Goal: Task Accomplishment & Management: Manage account settings

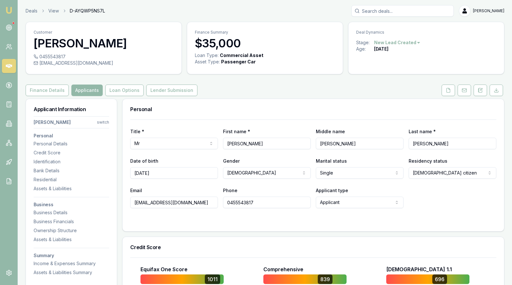
click at [12, 25] on icon at bounding box center [9, 27] width 6 height 6
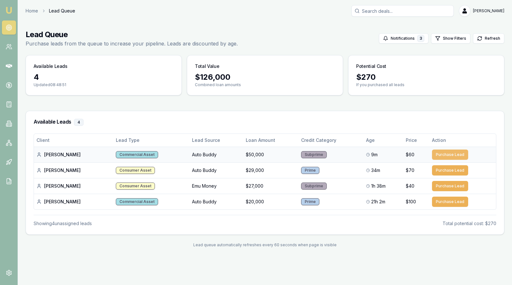
click at [446, 151] on button "Purchase Lead" at bounding box center [450, 154] width 36 height 10
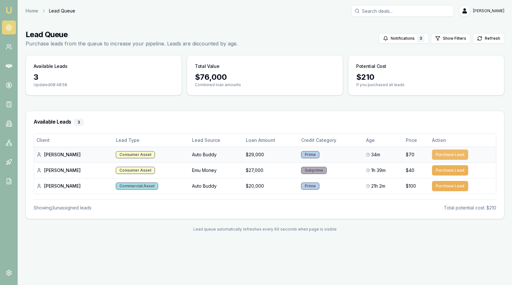
click at [446, 151] on button "Purchase Lead" at bounding box center [450, 154] width 36 height 10
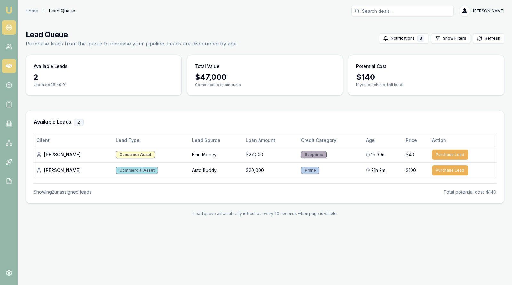
click at [10, 64] on icon at bounding box center [9, 66] width 6 height 4
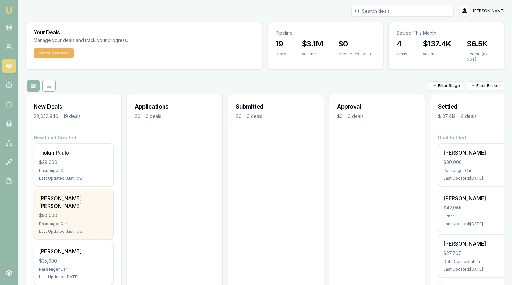
click at [85, 212] on div "$50,000" at bounding box center [73, 215] width 69 height 6
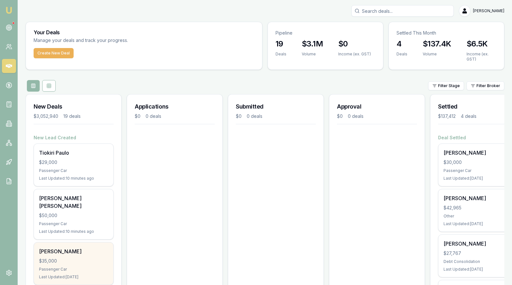
click at [80, 266] on div "Passenger Car" at bounding box center [73, 268] width 69 height 5
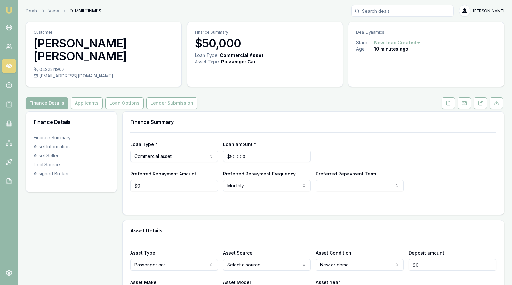
click at [303, 112] on div "Finance Summary" at bounding box center [312, 122] width 381 height 20
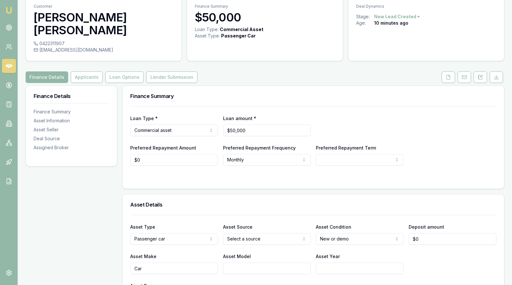
scroll to position [26, 0]
click at [8, 65] on icon at bounding box center [9, 66] width 6 height 6
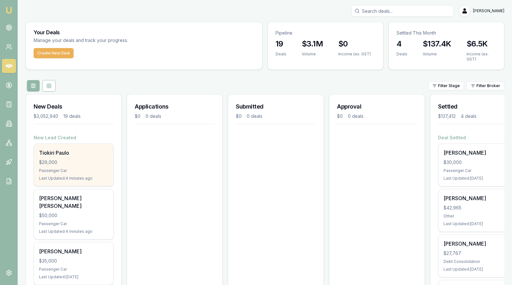
click at [63, 155] on div "Tiokiri Paulo" at bounding box center [73, 153] width 69 height 8
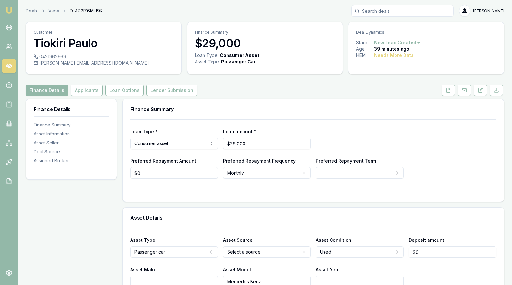
click at [435, 170] on div "Preferred Repayment Amount $0 Preferred Repayment Frequency Monthly Weekly Fort…" at bounding box center [313, 168] width 366 height 22
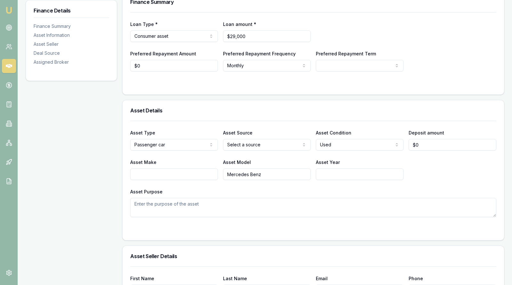
scroll to position [96, 0]
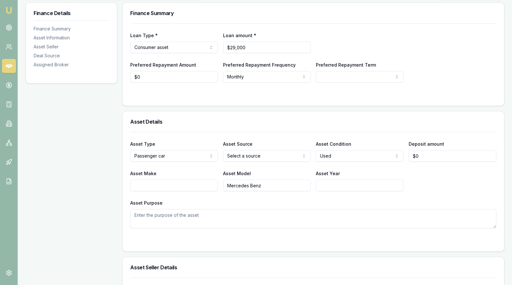
click at [438, 53] on div "Loan Type * Consumer asset Consumer loan Consumer asset Commercial loan Commerc…" at bounding box center [313, 52] width 366 height 59
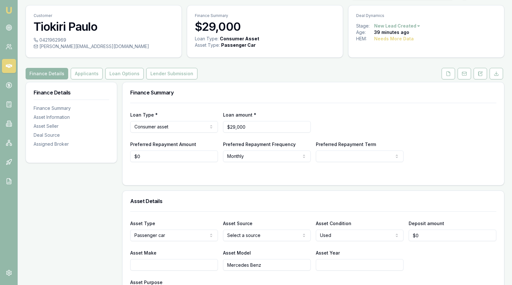
scroll to position [0, 0]
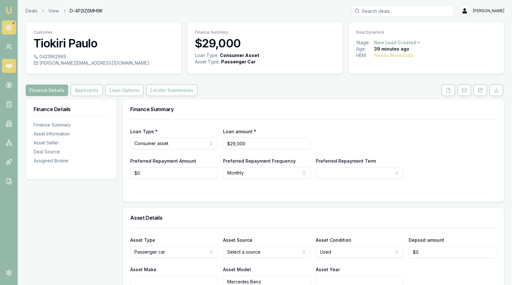
click at [9, 28] on icon at bounding box center [9, 27] width 6 height 6
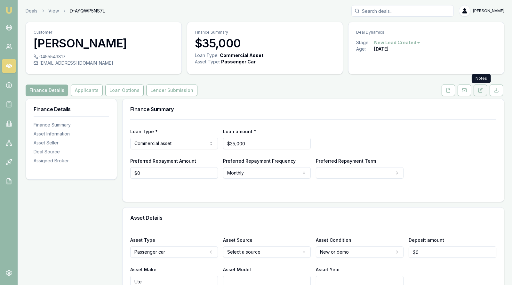
click at [480, 90] on icon at bounding box center [479, 90] width 5 height 5
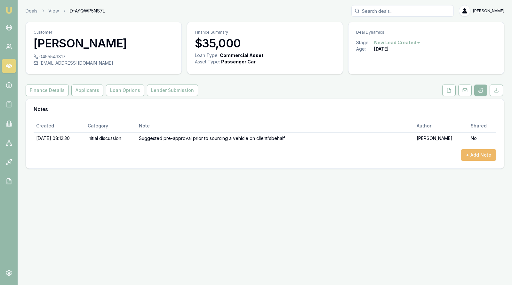
click at [478, 152] on button "+ Add Note" at bounding box center [478, 155] width 35 height 12
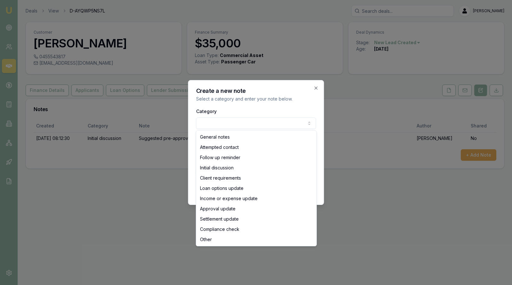
click at [295, 123] on body "Emu Broker Deals View D-AYQWP5NS7L Stevette Gelavis Toggle Menu Customer Corey …" at bounding box center [256, 142] width 512 height 285
select select "CLIENT_REQUIREMENTS"
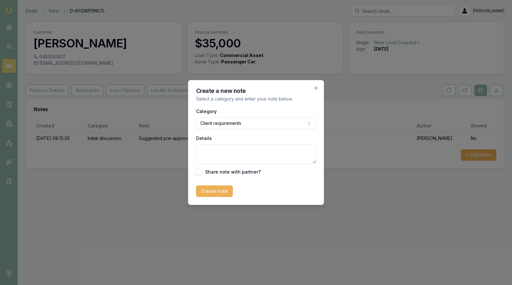
click at [225, 149] on textarea "Details" at bounding box center [256, 153] width 120 height 19
type textarea "Looking for vehicle. Financeable."
click at [212, 191] on button "Create note" at bounding box center [214, 191] width 37 height 12
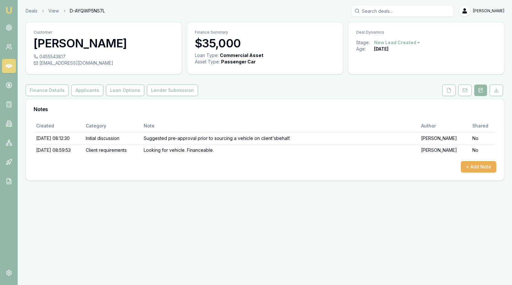
click at [9, 66] on icon at bounding box center [9, 66] width 6 height 4
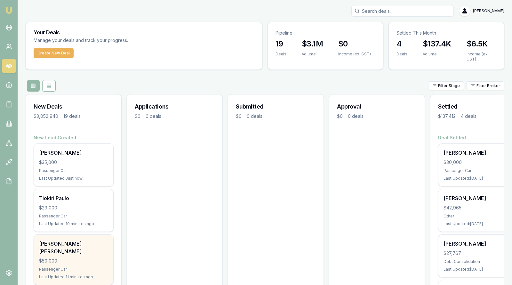
click at [67, 266] on div "Passenger Car" at bounding box center [73, 268] width 69 height 5
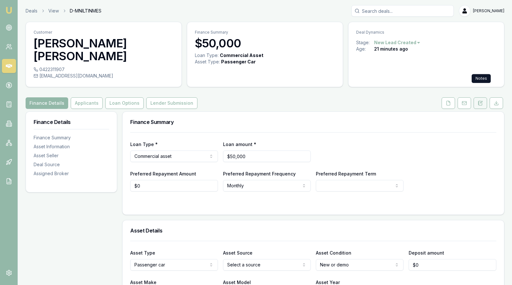
click at [480, 101] on icon at bounding box center [481, 102] width 2 height 2
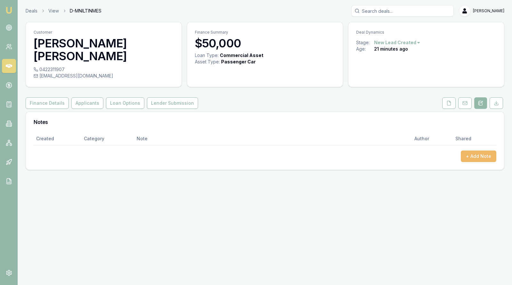
click at [479, 150] on button "+ Add Note" at bounding box center [478, 156] width 35 height 12
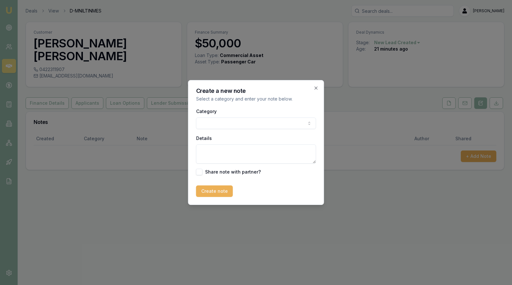
click at [285, 119] on body "Emu Broker Deals View D-MNILTINMES Stevette Gelavis Toggle Menu Customer Donna …" at bounding box center [256, 142] width 512 height 285
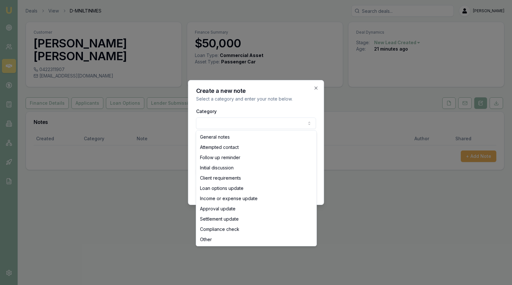
select select "ATTEMPTED_CONTACT"
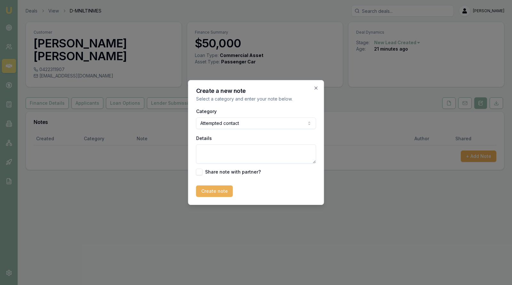
click at [235, 155] on textarea "Details" at bounding box center [256, 153] width 120 height 19
type textarea "M"
type textarea "Call and text left."
click at [217, 191] on button "Create note" at bounding box center [214, 191] width 37 height 12
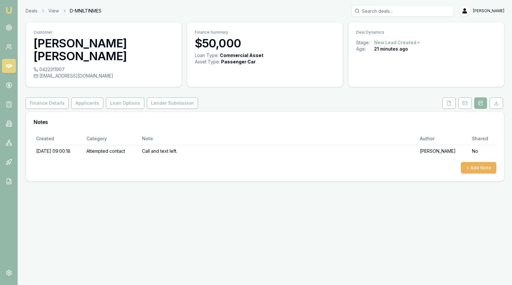
click at [10, 66] on icon at bounding box center [9, 66] width 6 height 4
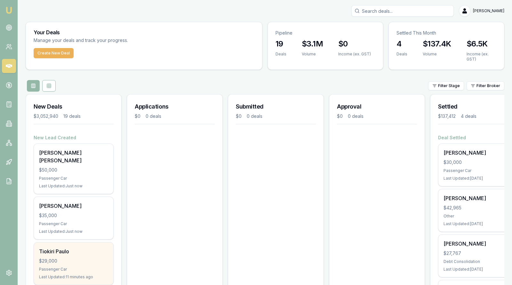
click at [66, 266] on div "Passenger Car" at bounding box center [73, 268] width 69 height 5
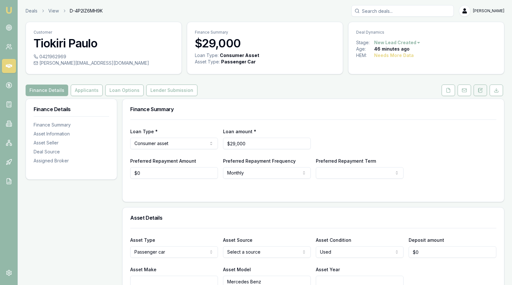
click at [482, 84] on button at bounding box center [479, 90] width 13 height 12
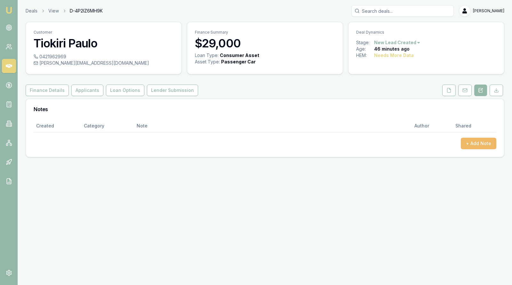
click at [477, 141] on button "+ Add Note" at bounding box center [478, 144] width 35 height 12
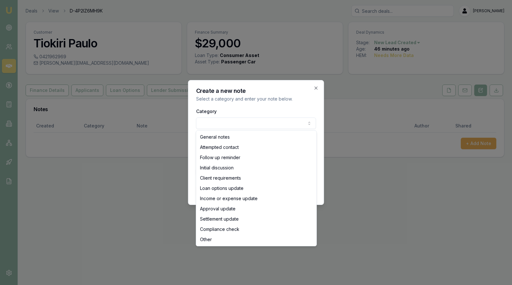
click at [296, 124] on body "Emu Broker Deals View D-4P2IZ6MH9K [PERSON_NAME] Toggle Menu Customer Tiokiri […" at bounding box center [256, 142] width 512 height 285
select select "ATTEMPTED_CONTACT"
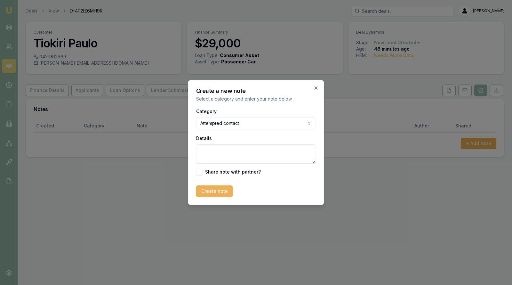
click at [232, 158] on textarea "Details" at bounding box center [256, 153] width 120 height 19
type textarea "M"
type textarea "Voicemail and texted."
click at [208, 188] on button "Create note" at bounding box center [214, 191] width 37 height 12
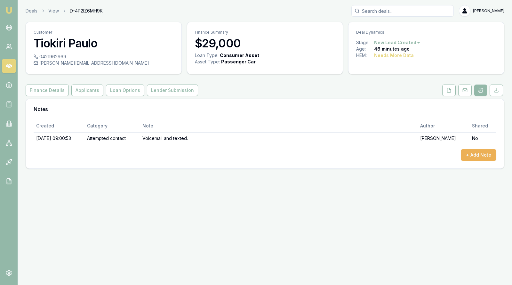
click at [10, 67] on icon at bounding box center [9, 66] width 6 height 6
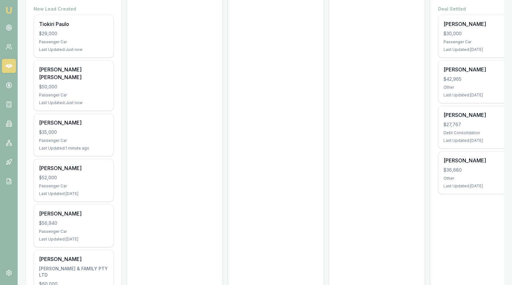
scroll to position [144, 0]
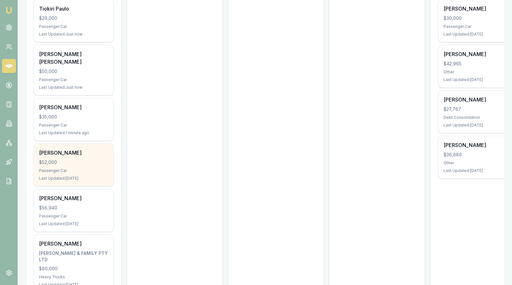
click at [73, 158] on div "Dianna Smith $52,000 Passenger Car Last Updated: 1 day ago" at bounding box center [73, 165] width 79 height 42
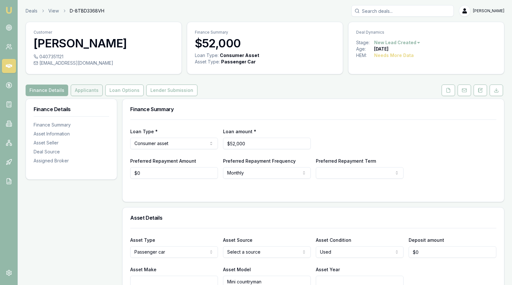
click at [89, 88] on button "Applicants" at bounding box center [87, 90] width 32 height 12
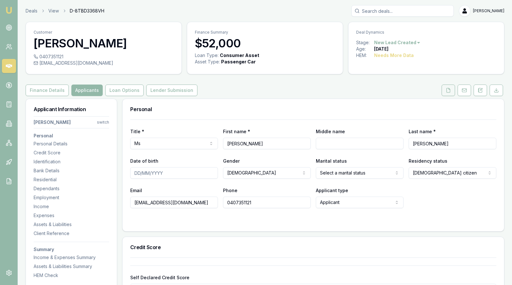
click at [446, 93] on button at bounding box center [447, 90] width 13 height 12
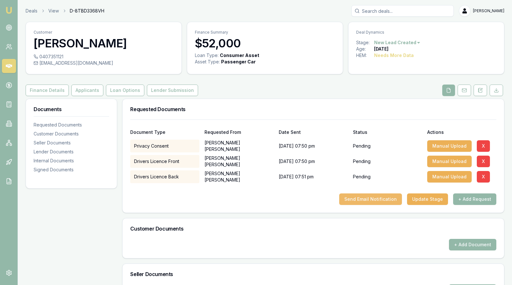
click at [384, 198] on button "Send Email Notification" at bounding box center [370, 199] width 63 height 12
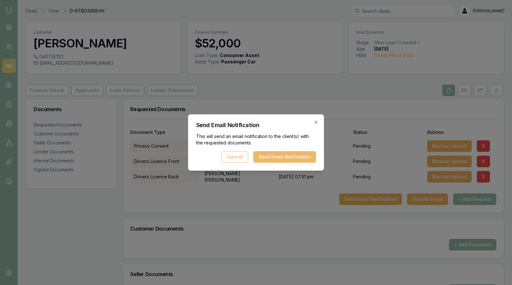
click at [305, 153] on button "Send Email Notification" at bounding box center [284, 157] width 63 height 12
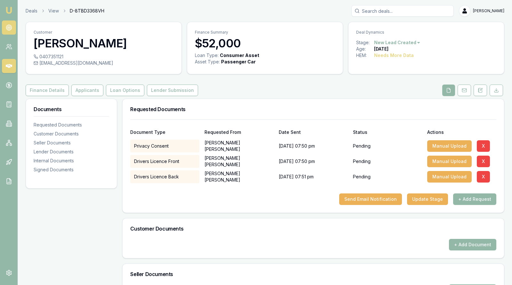
click at [7, 25] on circle at bounding box center [8, 27] width 5 height 5
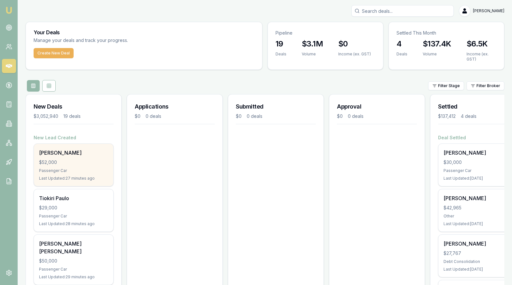
click at [71, 168] on div "Passenger Car" at bounding box center [73, 170] width 69 height 5
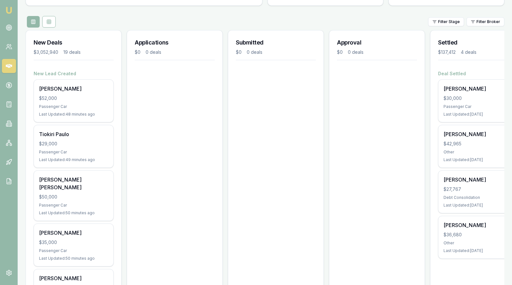
scroll to position [48, 0]
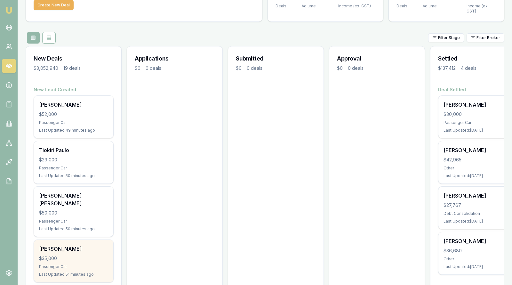
click at [64, 252] on div "$35,000" at bounding box center [73, 258] width 69 height 6
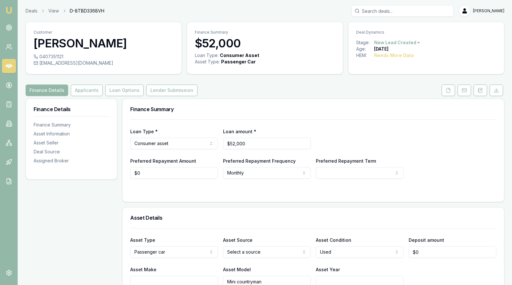
click at [414, 40] on html "Emu Broker Deals View D-8TBD3368VH [PERSON_NAME] Toggle Menu Customer [PERSON_N…" at bounding box center [256, 142] width 512 height 285
click at [390, 74] on div "- Lost" at bounding box center [396, 74] width 38 height 10
click at [10, 65] on icon at bounding box center [9, 66] width 6 height 4
drag, startPoint x: 107, startPoint y: 63, endPoint x: 109, endPoint y: 60, distance: 4.1
click at [109, 60] on div "admin@axiomhomesqld.com.au" at bounding box center [104, 63] width 140 height 6
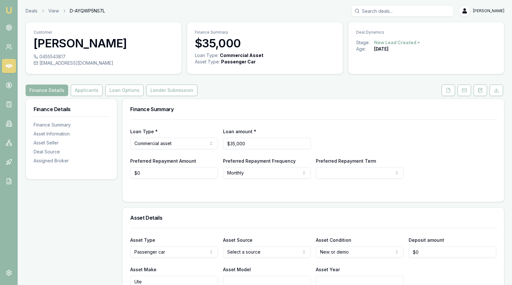
click at [55, 72] on div "0455543817 admin@axiomhomesqld.com.au" at bounding box center [103, 63] width 155 height 20
drag, startPoint x: 40, startPoint y: 63, endPoint x: 106, endPoint y: 66, distance: 66.9
click at [106, 66] on div "0455543817 admin@axiomhomesqld.com.au" at bounding box center [103, 63] width 155 height 20
copy div "admin@axiomhomesqld.com.au"
click at [118, 41] on h3 "[PERSON_NAME]" at bounding box center [104, 43] width 140 height 13
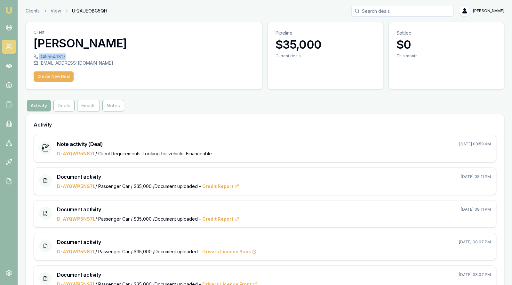
drag, startPoint x: 65, startPoint y: 55, endPoint x: 40, endPoint y: 56, distance: 25.6
click at [39, 56] on div "0455543817" at bounding box center [144, 56] width 221 height 6
copy div "0455543817"
click at [10, 26] on circle at bounding box center [8, 27] width 3 height 3
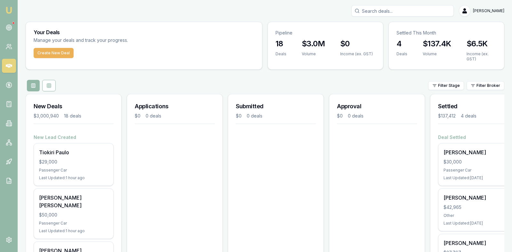
click at [94, 247] on div "[PERSON_NAME]" at bounding box center [73, 251] width 69 height 8
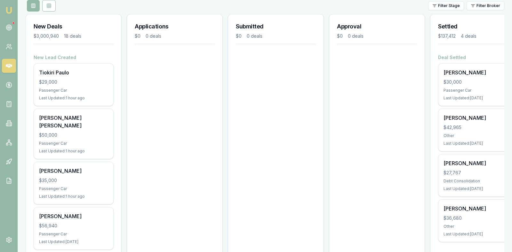
scroll to position [96, 0]
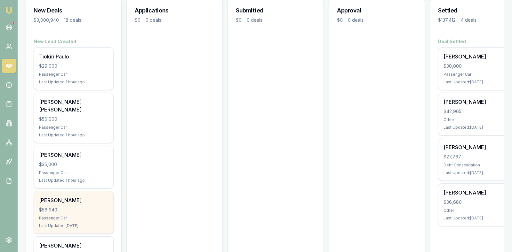
click at [51, 207] on div "$56,940" at bounding box center [73, 210] width 69 height 6
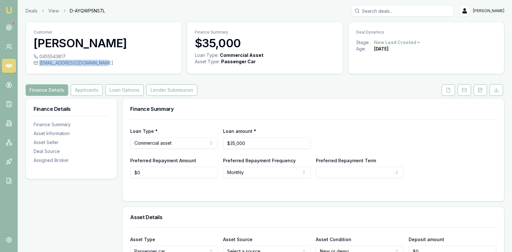
drag, startPoint x: 106, startPoint y: 62, endPoint x: 39, endPoint y: 65, distance: 66.9
click at [39, 65] on div "[EMAIL_ADDRESS][DOMAIN_NAME]" at bounding box center [104, 63] width 140 height 6
copy div "[EMAIL_ADDRESS][DOMAIN_NAME]"
click at [75, 53] on div "Customer [PERSON_NAME]" at bounding box center [103, 37] width 155 height 31
click at [66, 53] on div "0455543817" at bounding box center [104, 56] width 140 height 6
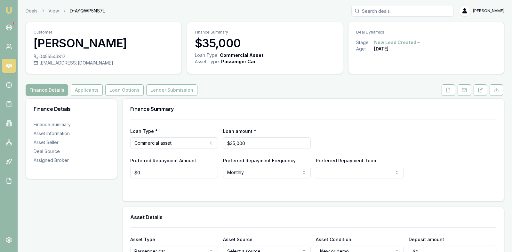
click at [70, 56] on div "0455543817" at bounding box center [104, 56] width 140 height 6
drag, startPoint x: 67, startPoint y: 55, endPoint x: 56, endPoint y: 54, distance: 11.2
click at [56, 54] on div "0455543817" at bounding box center [104, 56] width 140 height 6
click at [51, 54] on div "0455543817" at bounding box center [104, 56] width 140 height 6
drag, startPoint x: 40, startPoint y: 55, endPoint x: 66, endPoint y: 55, distance: 25.9
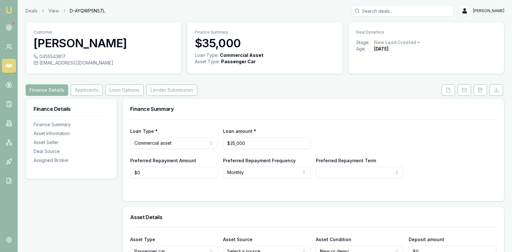
click at [66, 55] on div "0455543817" at bounding box center [104, 56] width 140 height 6
drag, startPoint x: 40, startPoint y: 55, endPoint x: 64, endPoint y: 55, distance: 24.6
click at [64, 55] on div "0455543817" at bounding box center [104, 56] width 140 height 6
click at [149, 32] on p "Customer" at bounding box center [104, 32] width 140 height 5
drag, startPoint x: 39, startPoint y: 56, endPoint x: 63, endPoint y: 57, distance: 24.4
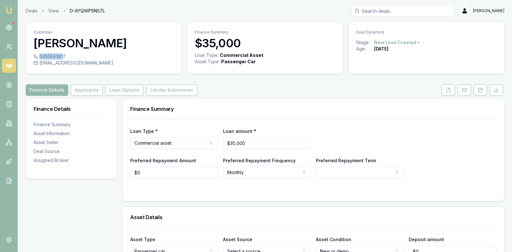
click at [63, 57] on div "0455543817" at bounding box center [104, 56] width 140 height 6
copy div "045554381"
click at [129, 50] on div "Customer Corey Symes" at bounding box center [103, 37] width 155 height 31
drag, startPoint x: 107, startPoint y: 62, endPoint x: 108, endPoint y: 65, distance: 3.3
click at [108, 65] on div "admin@axiomhomesqld.com.au" at bounding box center [104, 63] width 140 height 6
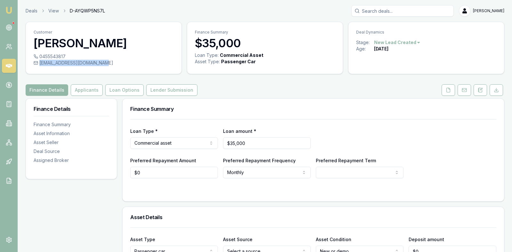
drag, startPoint x: 40, startPoint y: 64, endPoint x: 106, endPoint y: 62, distance: 66.2
click at [106, 62] on div "admin@axiomhomesqld.com.au" at bounding box center [104, 63] width 140 height 6
copy div "admin@axiomhomesqld.com.au"
drag, startPoint x: 188, startPoint y: 3, endPoint x: 138, endPoint y: 53, distance: 70.8
click at [138, 53] on div "Customer Corey Symes" at bounding box center [103, 37] width 155 height 31
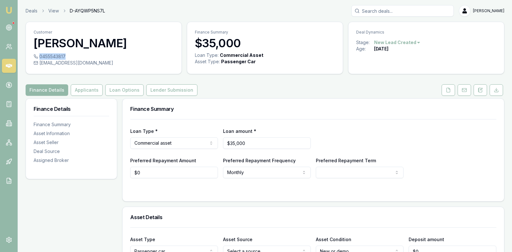
click at [65, 54] on div "0455543817" at bounding box center [104, 56] width 140 height 6
copy div "0455543817"
click at [410, 40] on html "Emu Broker Deals View D-CMNSLYQOLB [PERSON_NAME] Toggle Menu Customer [PERSON_N…" at bounding box center [256, 126] width 512 height 252
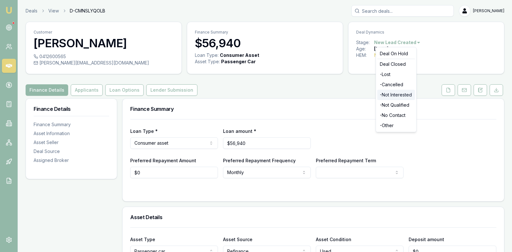
click at [398, 94] on div "- Not Interested" at bounding box center [396, 95] width 38 height 10
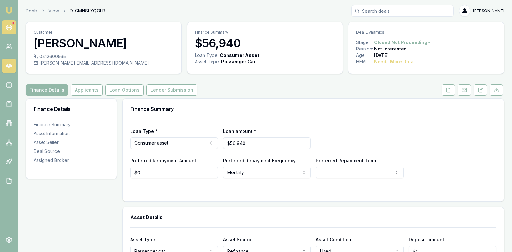
click at [7, 28] on circle at bounding box center [8, 27] width 3 height 3
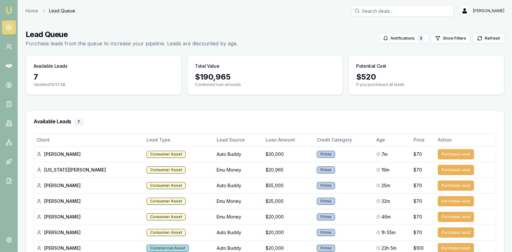
click at [442, 102] on main "Lead Queue Purchase leads from the queue to increase your pipeline. Leads are d…" at bounding box center [265, 162] width 494 height 280
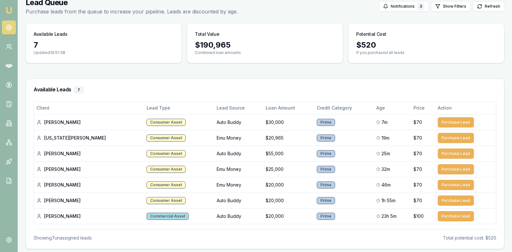
scroll to position [48, 0]
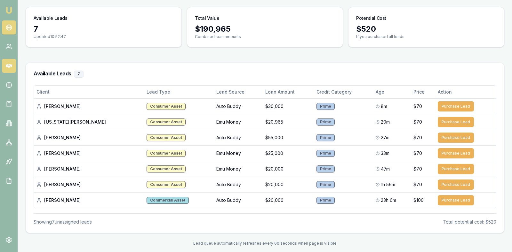
click at [10, 64] on icon at bounding box center [9, 66] width 6 height 6
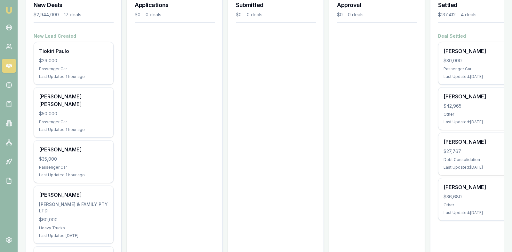
scroll to position [89, 0]
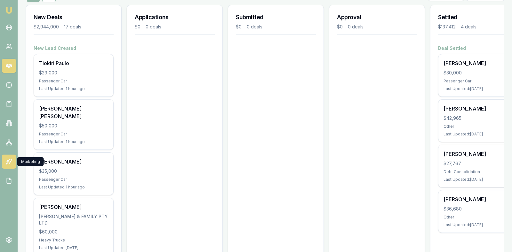
click at [8, 160] on icon at bounding box center [9, 162] width 6 height 6
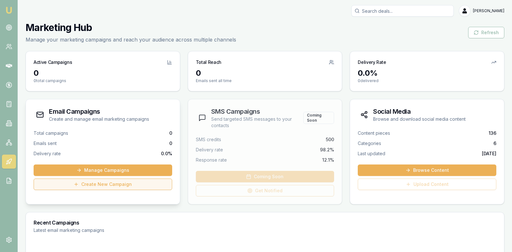
click at [123, 185] on link "Create New Campaign" at bounding box center [103, 185] width 138 height 12
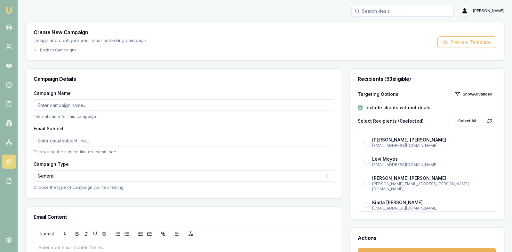
click at [107, 105] on input "Campaign Name" at bounding box center [184, 105] width 300 height 12
type input "Existing Leads"
click at [98, 141] on input "Email Subject" at bounding box center [184, 141] width 300 height 12
type input "E"
type input "B"
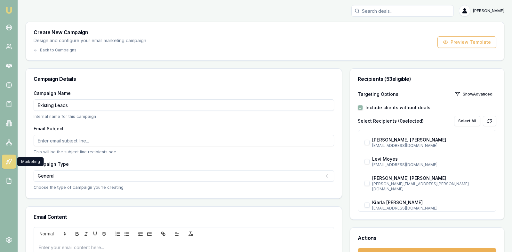
click at [9, 162] on icon at bounding box center [9, 162] width 6 height 6
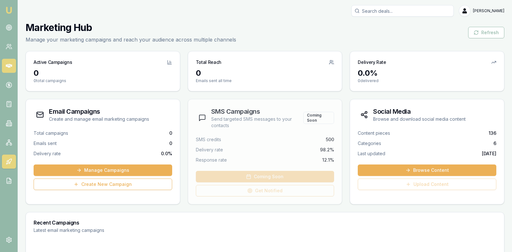
click at [10, 63] on icon at bounding box center [9, 66] width 6 height 6
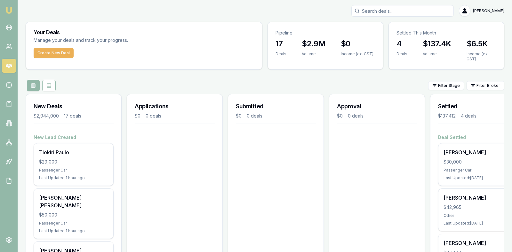
click at [10, 178] on icon at bounding box center [9, 181] width 6 height 6
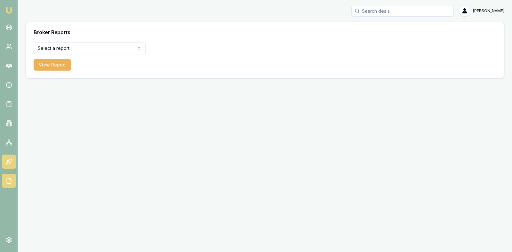
click at [7, 162] on icon at bounding box center [8, 161] width 2 height 1
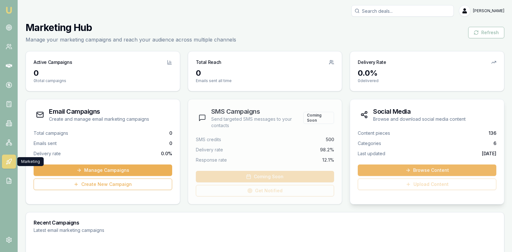
click at [431, 170] on link "Browse Content" at bounding box center [427, 171] width 138 height 12
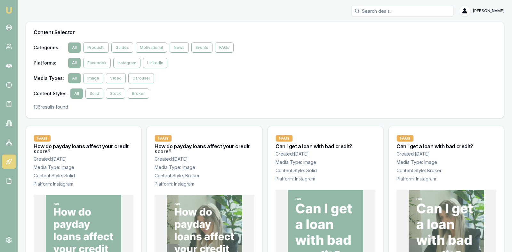
click at [416, 74] on div "Media Types : All Image Video Carousel" at bounding box center [265, 78] width 462 height 10
click at [132, 93] on button "Broker" at bounding box center [138, 94] width 21 height 10
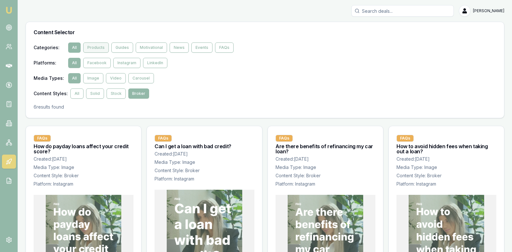
click at [96, 46] on button "Products" at bounding box center [96, 48] width 26 height 10
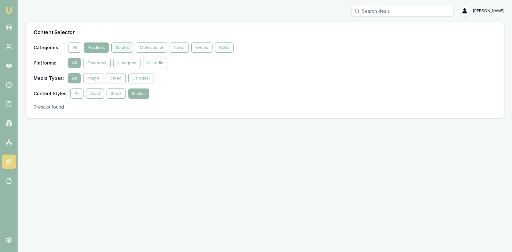
click at [118, 49] on button "Guides" at bounding box center [122, 48] width 22 height 10
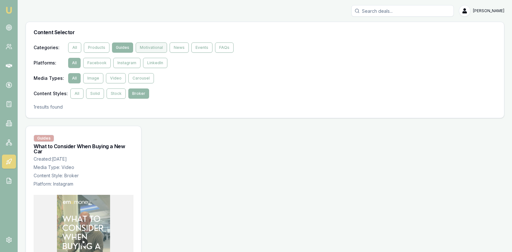
click at [153, 46] on button "Motivational" at bounding box center [151, 48] width 31 height 10
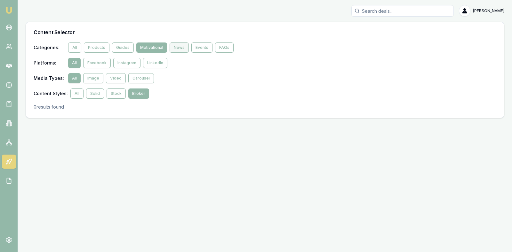
click at [177, 46] on button "News" at bounding box center [178, 48] width 19 height 10
click at [192, 48] on button "Events" at bounding box center [201, 48] width 21 height 10
click at [71, 43] on button "All" at bounding box center [74, 48] width 13 height 10
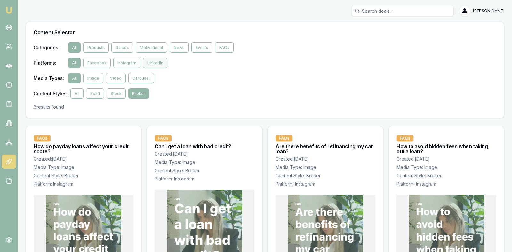
click at [155, 61] on button "LinkedIn" at bounding box center [155, 63] width 24 height 10
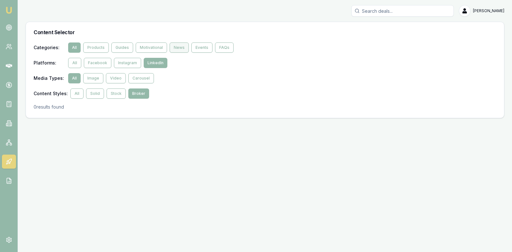
click at [175, 47] on button "News" at bounding box center [178, 48] width 19 height 10
click at [154, 47] on button "Motivational" at bounding box center [151, 48] width 31 height 10
click at [127, 46] on button "Guides" at bounding box center [123, 48] width 22 height 10
click at [101, 46] on button "Products" at bounding box center [97, 48] width 26 height 10
click at [73, 45] on button "All" at bounding box center [74, 48] width 13 height 10
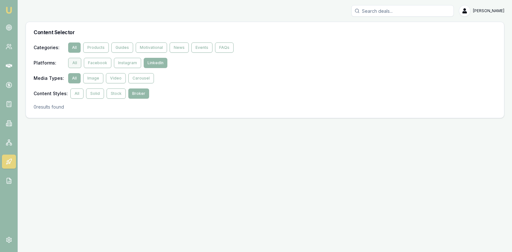
click at [74, 62] on button "All" at bounding box center [74, 63] width 13 height 10
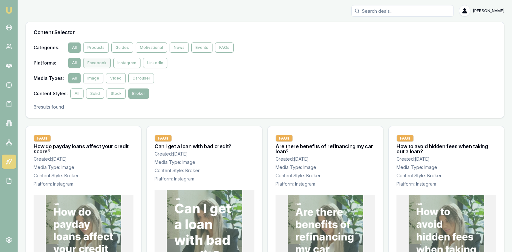
click at [95, 63] on button "Facebook" at bounding box center [97, 63] width 28 height 10
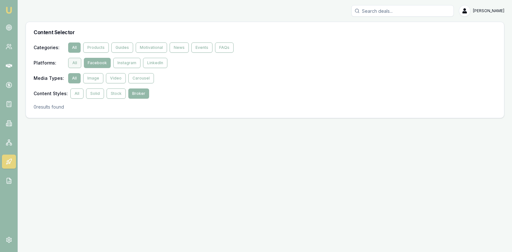
click at [75, 60] on button "All" at bounding box center [74, 63] width 13 height 10
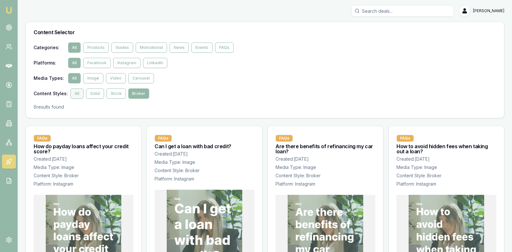
click at [76, 95] on button "All" at bounding box center [76, 94] width 13 height 10
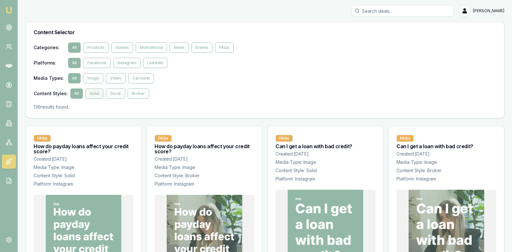
click at [91, 94] on button "Solid" at bounding box center [94, 94] width 18 height 10
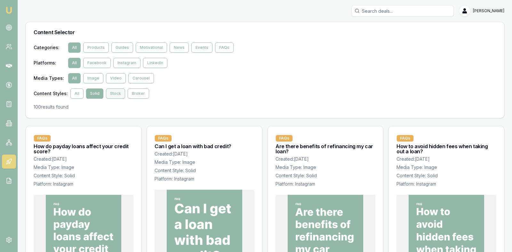
click at [110, 94] on button "Stock" at bounding box center [115, 94] width 19 height 10
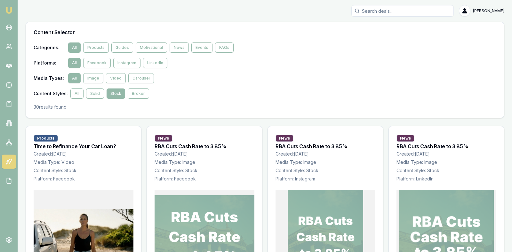
click at [326, 71] on div "Categories : All Products Guides Motivational News Events FAQs Platforms : All …" at bounding box center [265, 71] width 462 height 56
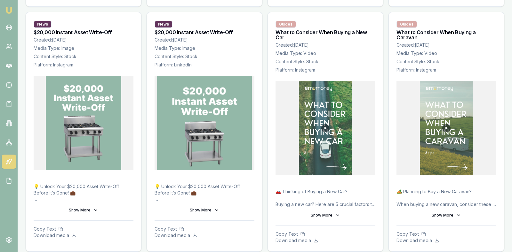
scroll to position [592, 0]
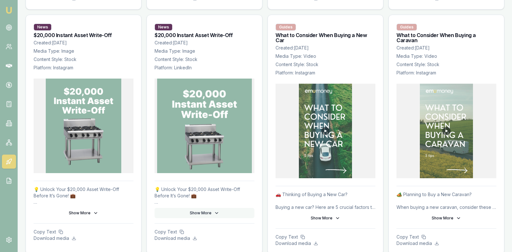
click at [214, 211] on icon at bounding box center [216, 213] width 5 height 5
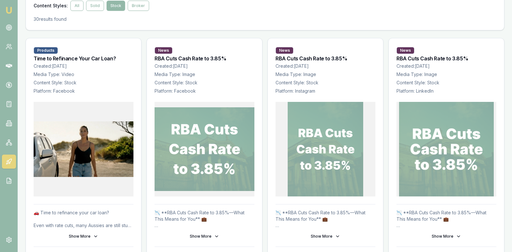
scroll to position [64, 0]
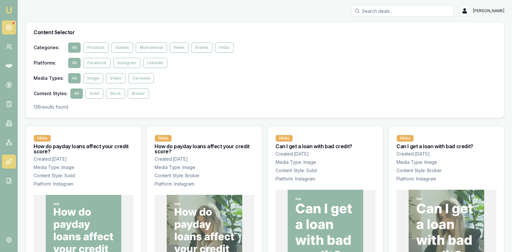
click at [8, 26] on circle at bounding box center [8, 27] width 3 height 3
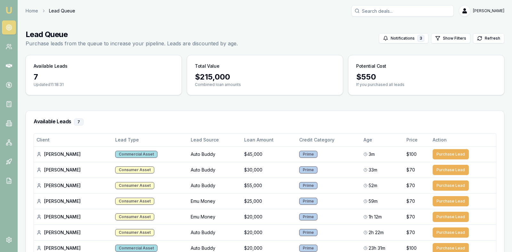
click at [135, 100] on main "Lead Queue Purchase leads from the queue to increase your pipeline. Leads are d…" at bounding box center [265, 162] width 494 height 280
click at [387, 100] on main "Lead Queue Purchase leads from the queue to increase your pipeline. Leads are d…" at bounding box center [265, 162] width 494 height 280
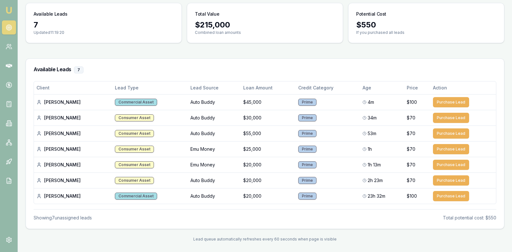
scroll to position [53, 0]
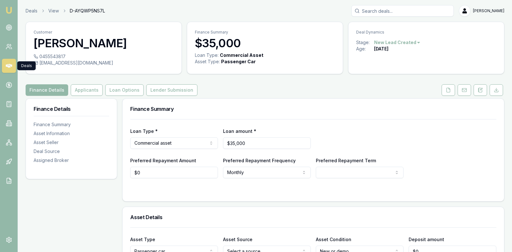
click at [8, 66] on icon at bounding box center [9, 66] width 6 height 6
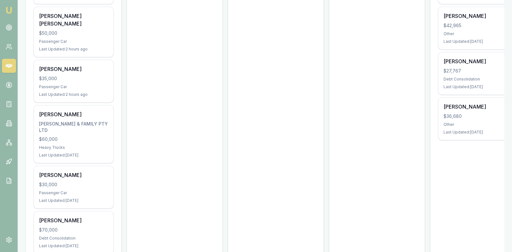
scroll to position [192, 0]
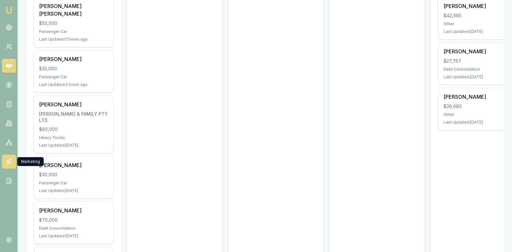
click at [12, 160] on icon at bounding box center [9, 162] width 6 height 6
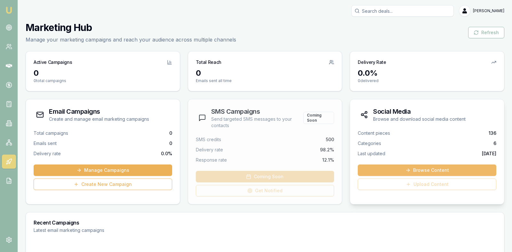
click at [407, 169] on icon at bounding box center [407, 170] width 5 height 5
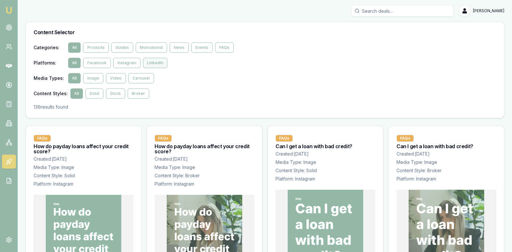
click at [152, 62] on button "LinkedIn" at bounding box center [155, 63] width 24 height 10
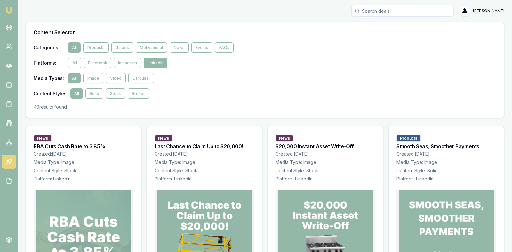
click at [327, 68] on div "Categories : All Products Guides Motivational News Events FAQs Platforms : All …" at bounding box center [265, 71] width 462 height 56
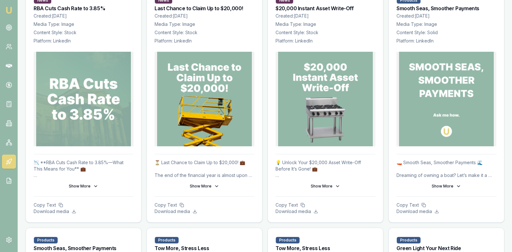
scroll to position [144, 0]
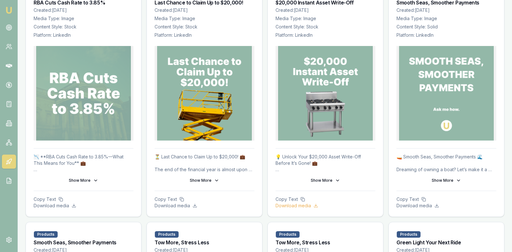
click at [297, 205] on p "Download media" at bounding box center [325, 206] width 100 height 6
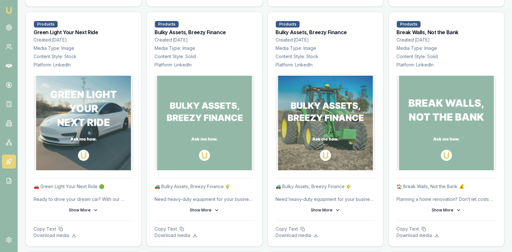
scroll to position [592, 0]
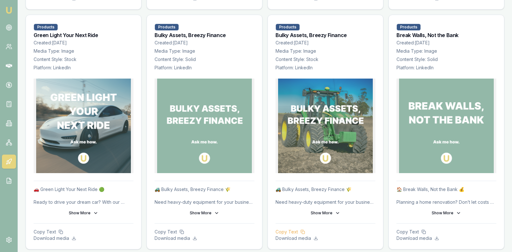
click at [290, 229] on p "Copy Text" at bounding box center [325, 232] width 100 height 6
click at [339, 211] on icon at bounding box center [337, 213] width 5 height 5
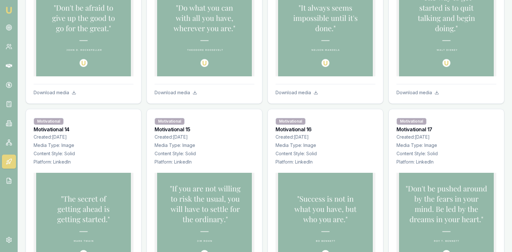
scroll to position [1631, 0]
